Goal: Check status

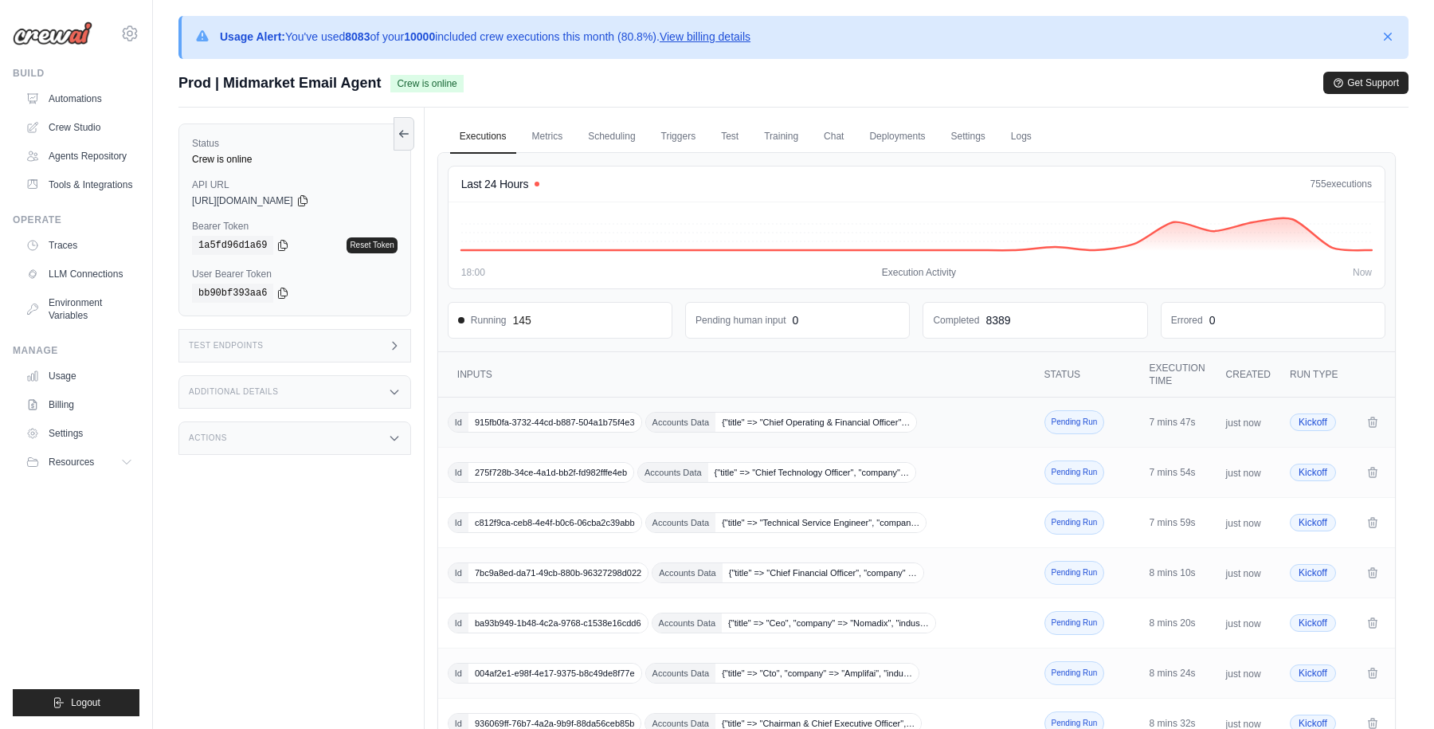
click at [861, 427] on span "{"title" => "Chief Operating & Financial Officer"…" at bounding box center [816, 422] width 201 height 19
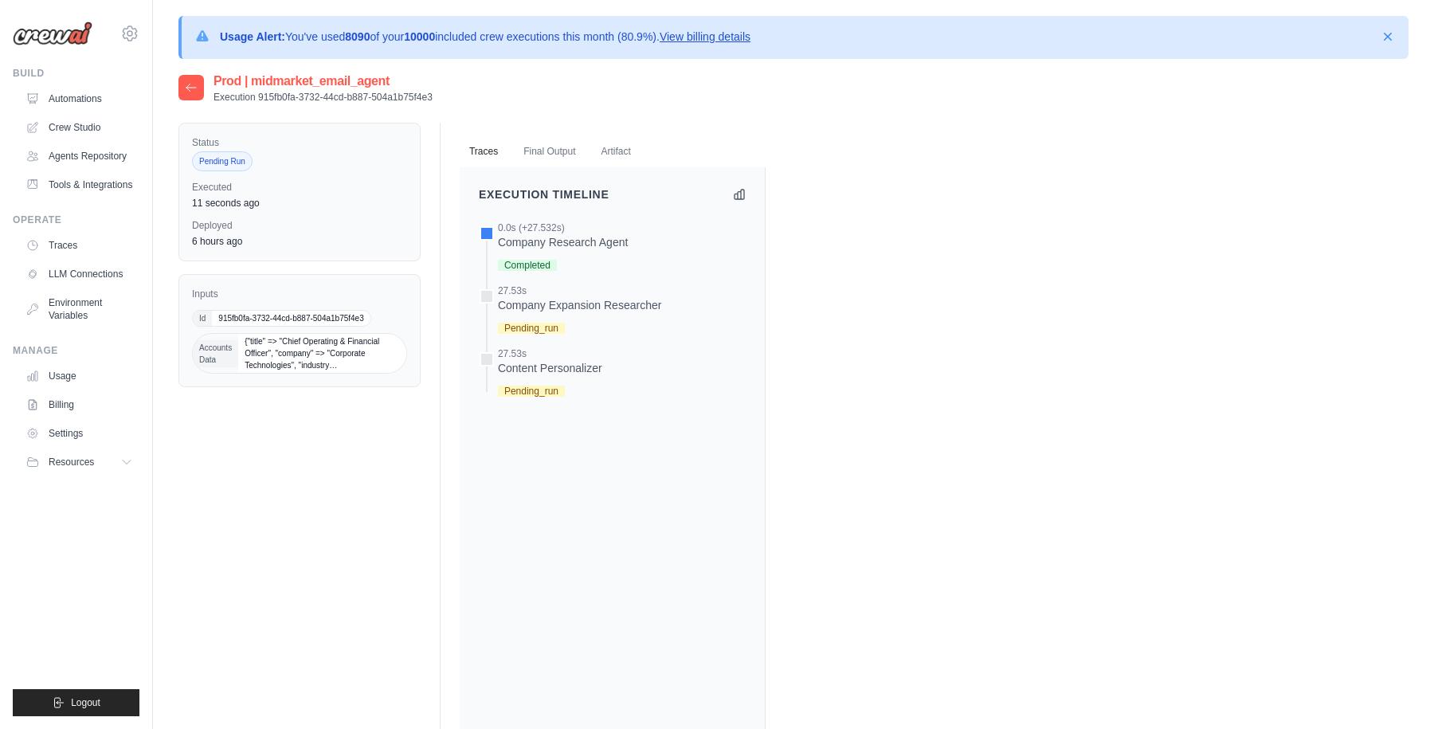
click at [223, 354] on span "Accounts Data" at bounding box center [215, 353] width 45 height 27
click at [283, 346] on span "{"title" => "Chief Operating & Financial Officer", "company" => "Corporate Tech…" at bounding box center [322, 353] width 168 height 39
click at [193, 83] on icon at bounding box center [191, 87] width 13 height 13
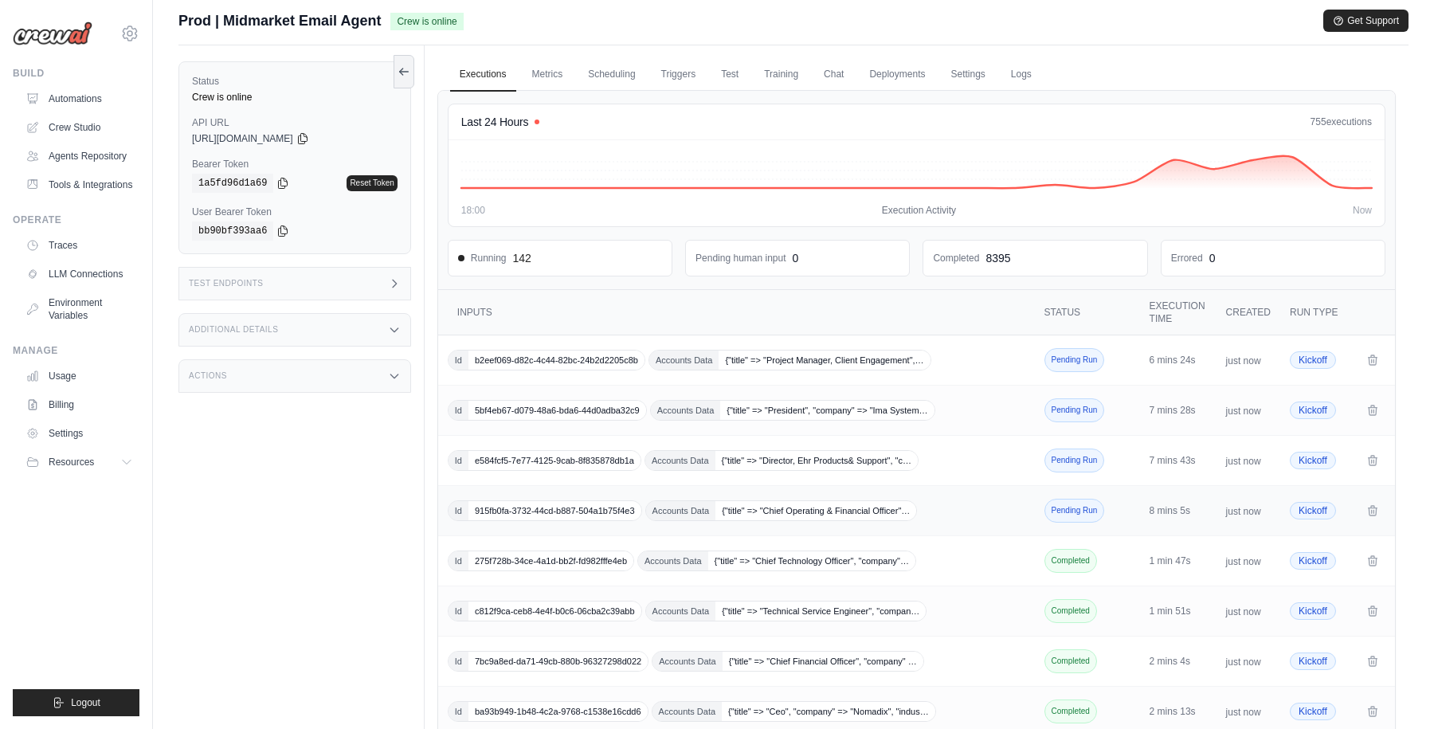
scroll to position [64, 0]
click at [964, 564] on div "Id 275f728b-34ce-4a1d-bb2f-fd982fffe4eb Accounts Data {"title" => "Chief Techno…" at bounding box center [738, 559] width 581 height 21
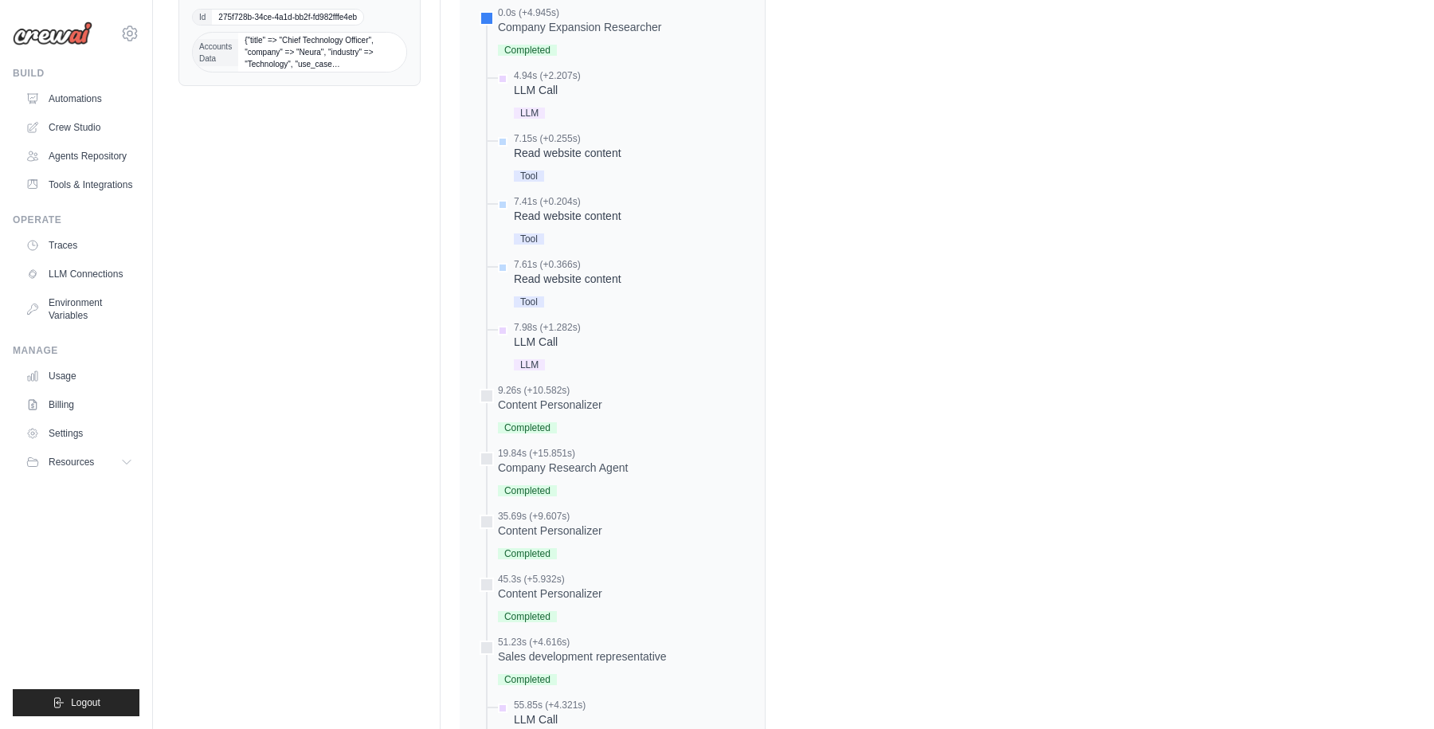
scroll to position [653, 0]
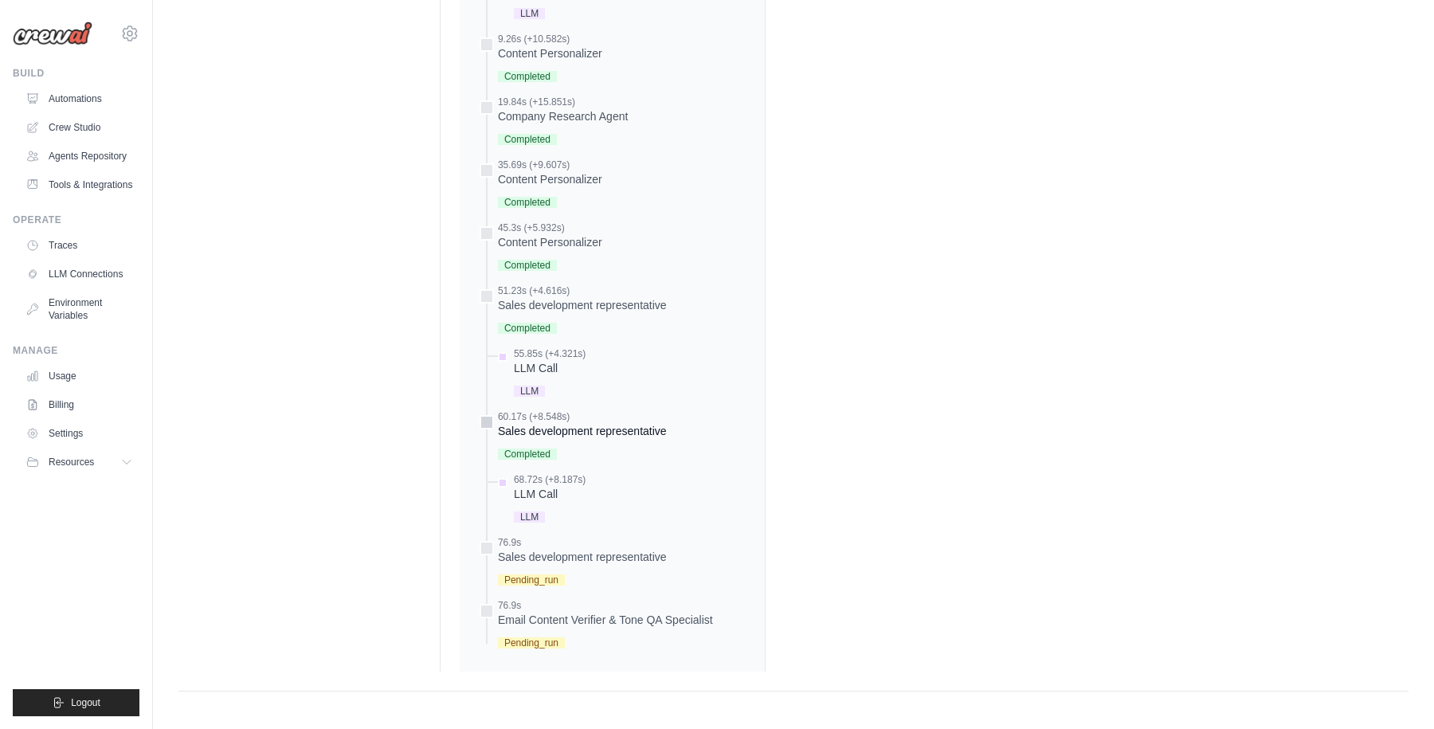
click at [533, 453] on span "Completed" at bounding box center [527, 454] width 59 height 11
click at [529, 513] on span "LLM" at bounding box center [529, 517] width 31 height 11
click at [490, 421] on div at bounding box center [487, 422] width 14 height 14
click at [485, 421] on div at bounding box center [487, 422] width 14 height 14
click at [537, 430] on div "Sales development representative" at bounding box center [582, 431] width 169 height 16
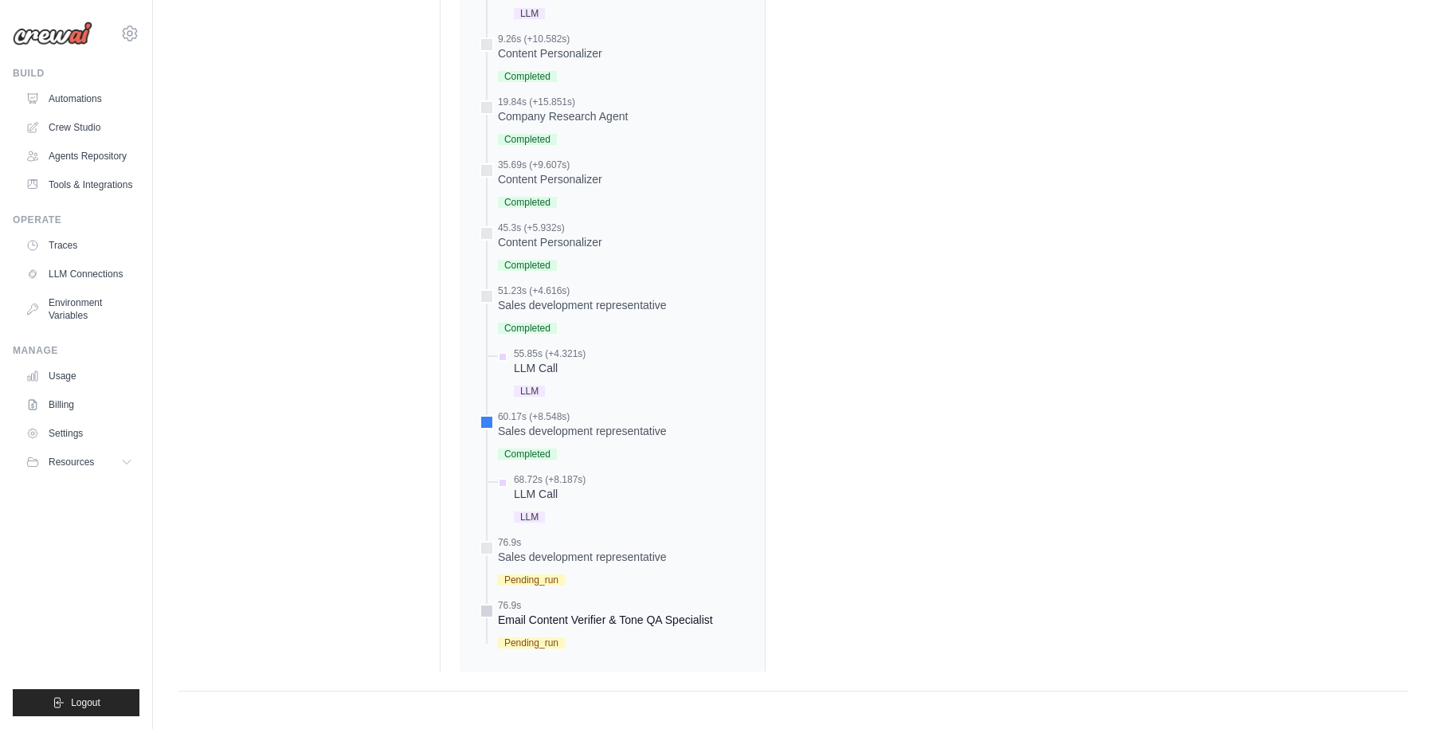
click at [548, 614] on div "Email Content Verifier & Tone QA Specialist" at bounding box center [605, 620] width 215 height 16
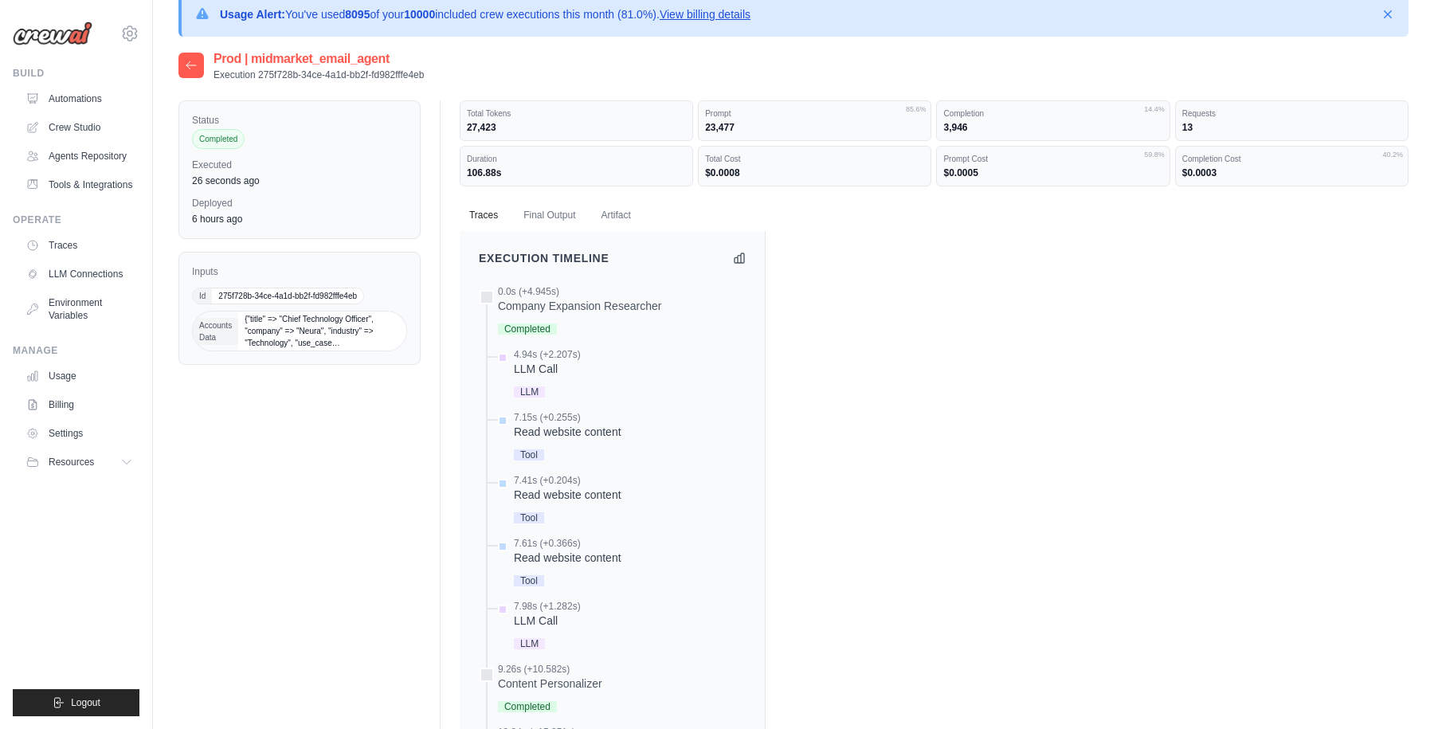
scroll to position [0, 0]
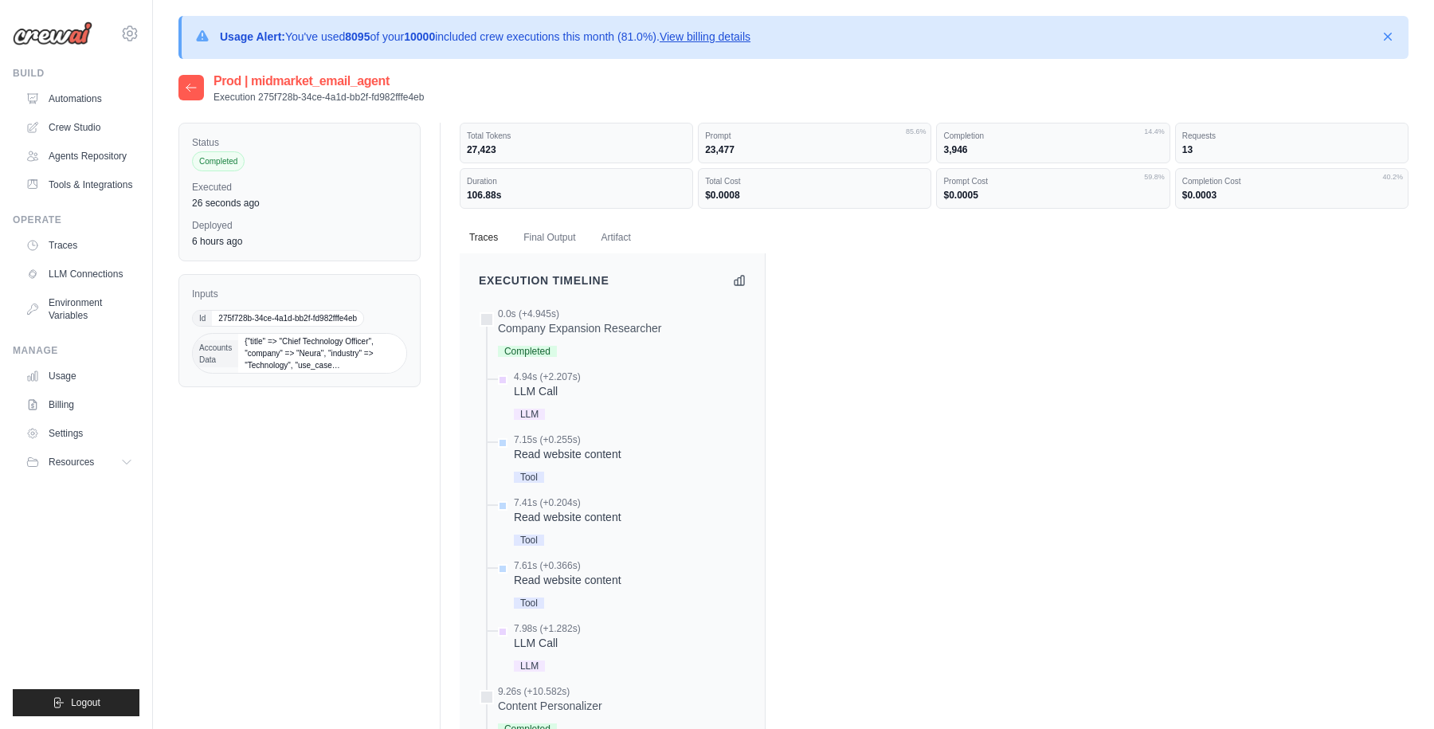
click at [187, 93] on div at bounding box center [190, 87] width 25 height 25
click at [190, 83] on icon at bounding box center [191, 87] width 13 height 13
